Goal: Obtain resource: Obtain resource

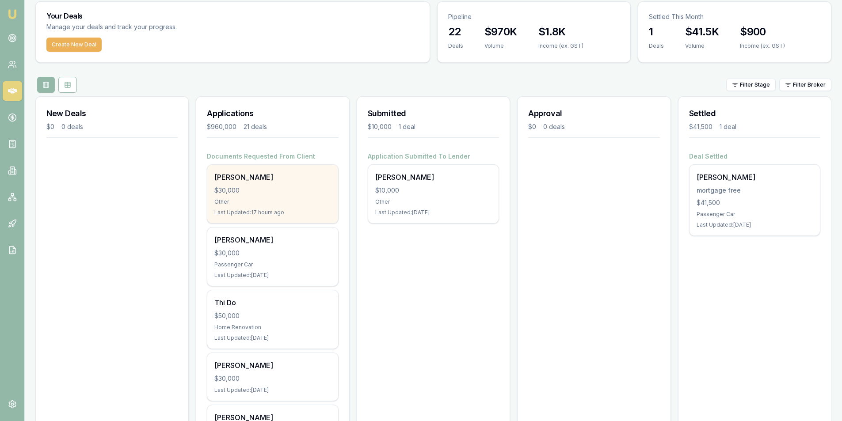
scroll to position [44, 0]
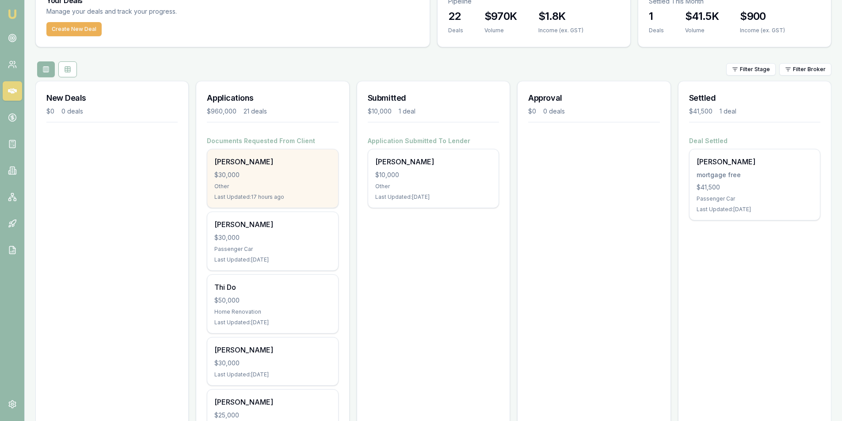
click at [264, 200] on div "Last Updated: 17 hours ago" at bounding box center [272, 197] width 116 height 7
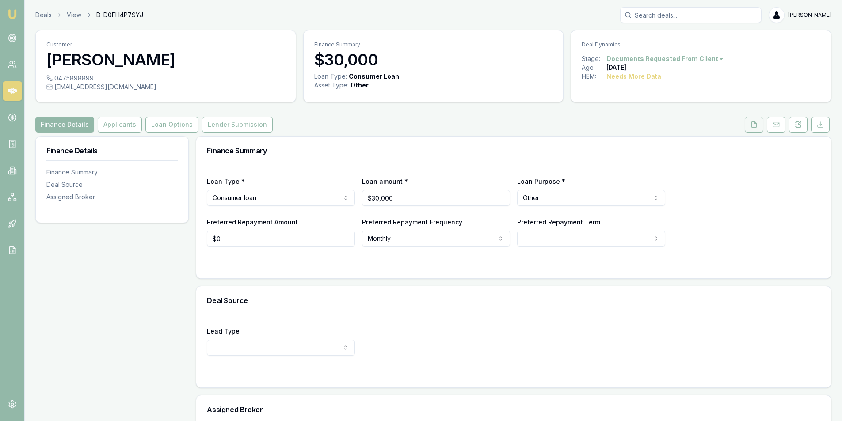
click at [754, 129] on button at bounding box center [754, 125] width 19 height 16
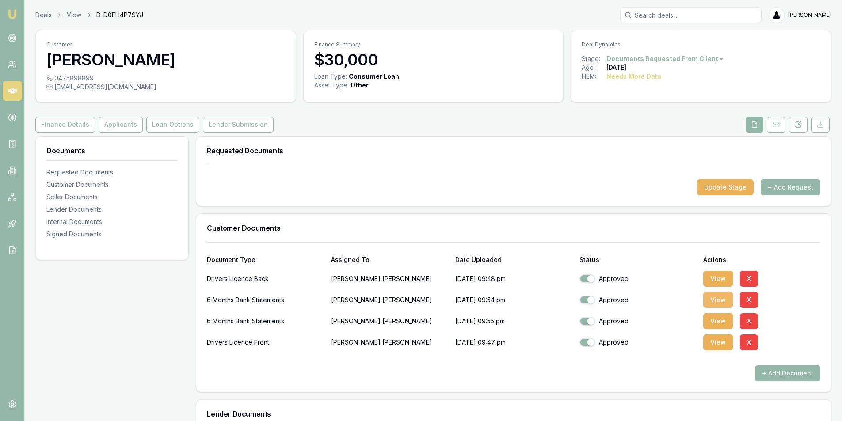
click at [724, 300] on button "View" at bounding box center [718, 300] width 30 height 16
